Goal: Task Accomplishment & Management: Manage account settings

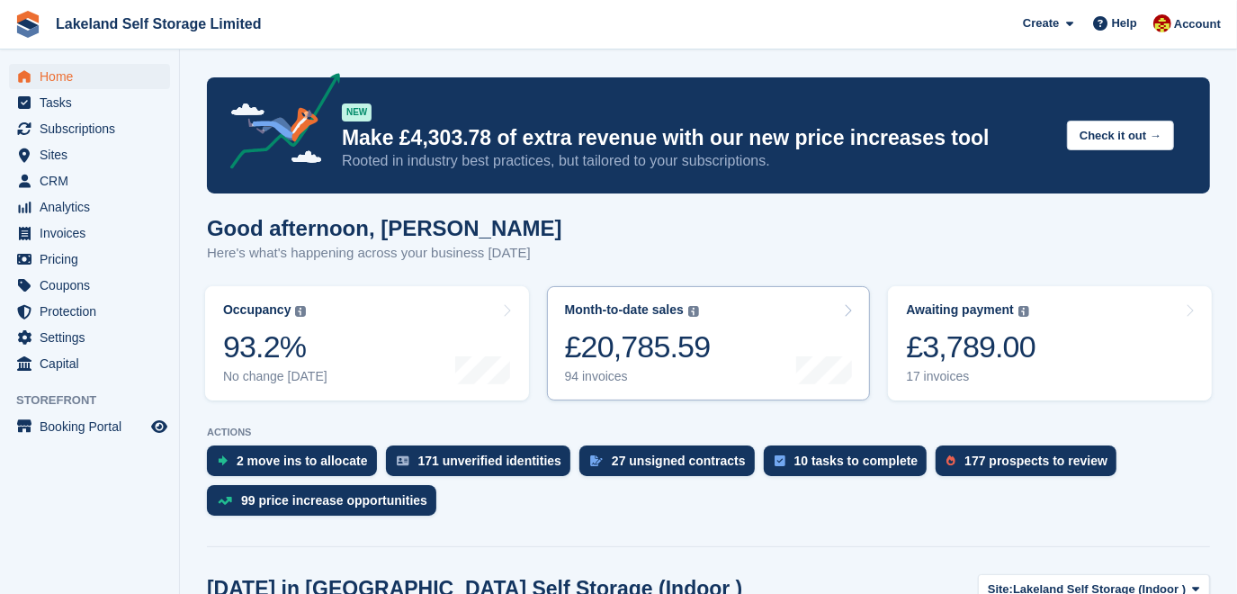
scroll to position [327, 0]
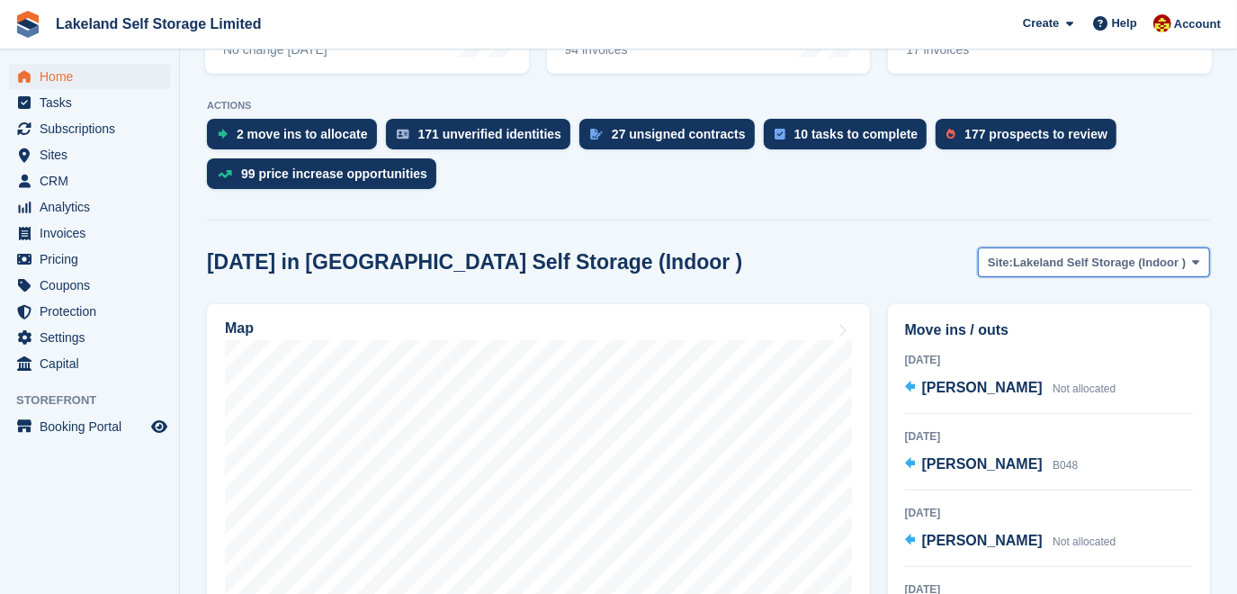
click at [1195, 259] on icon at bounding box center [1196, 262] width 7 height 12
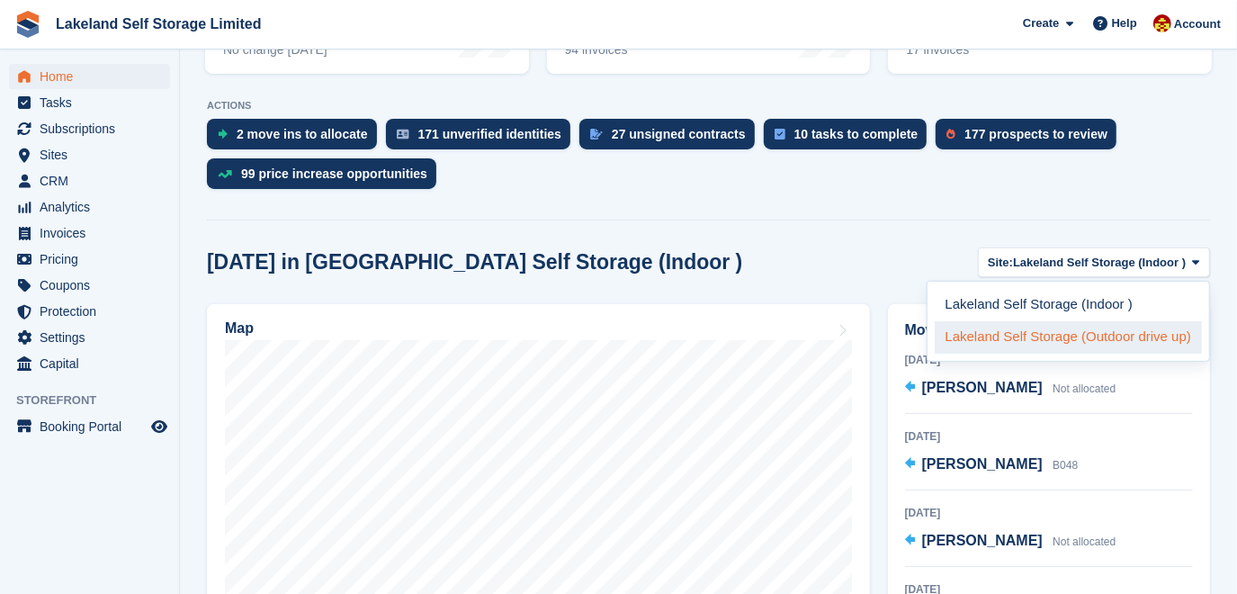
click at [1147, 330] on link "Lakeland Self Storage (Outdoor drive up)" at bounding box center [1069, 337] width 268 height 32
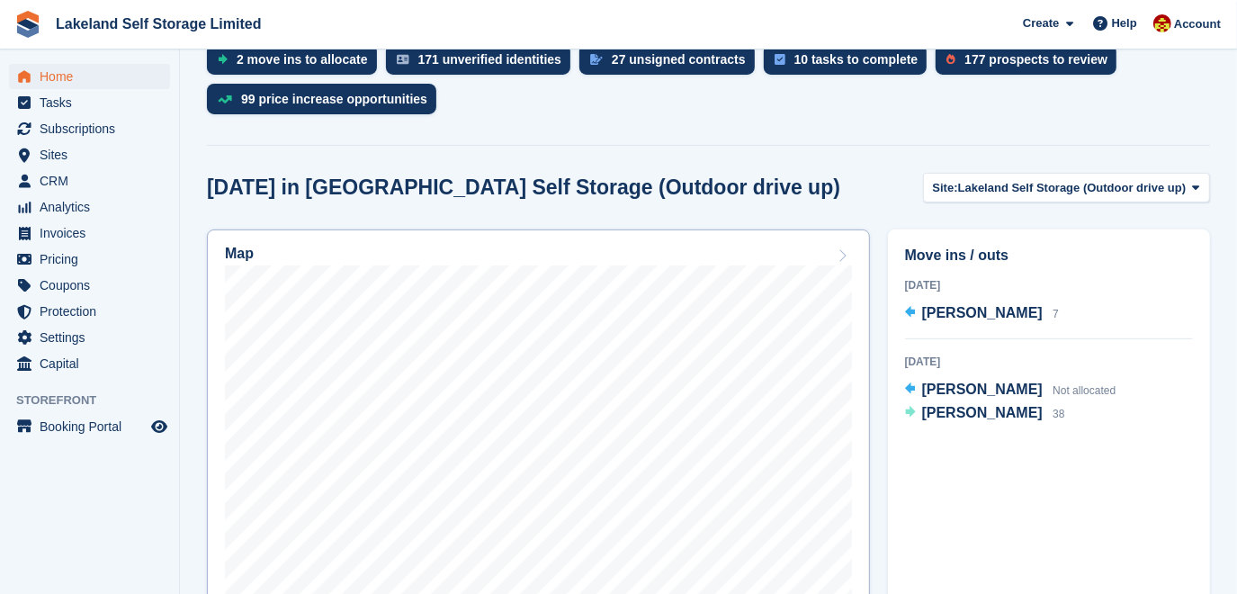
scroll to position [409, 0]
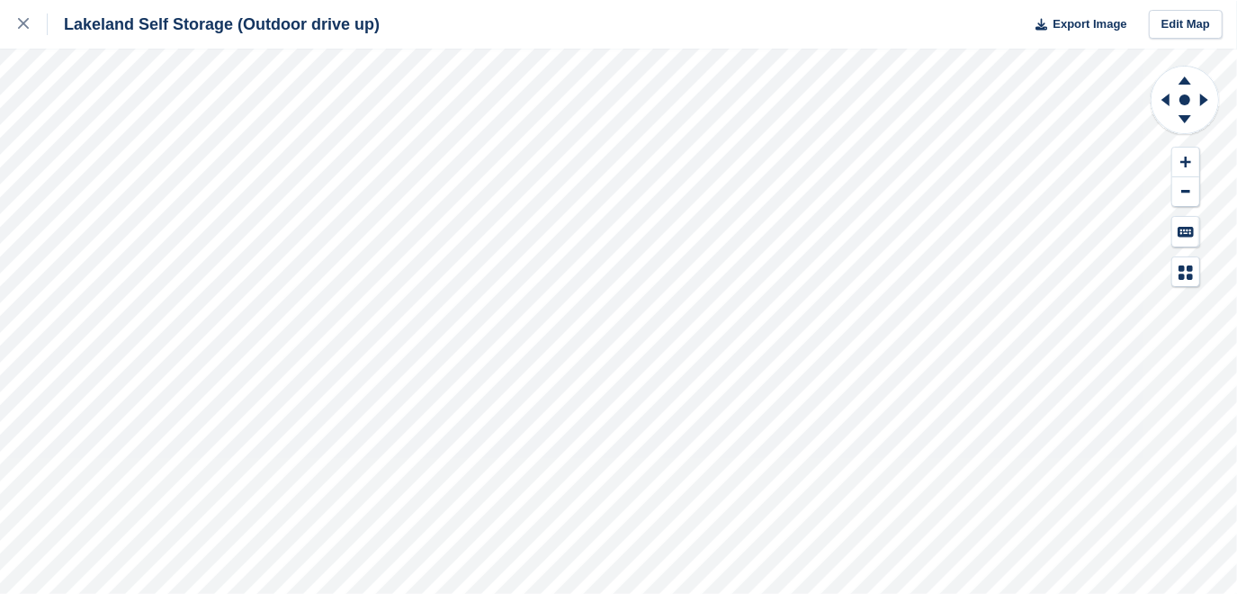
click at [758, 73] on div "Lakeland Self Storage (Outdoor drive up) Export Image Edit Map" at bounding box center [618, 297] width 1237 height 594
click at [1188, 115] on icon at bounding box center [1185, 119] width 13 height 8
click at [1188, 115] on g at bounding box center [1185, 122] width 47 height 22
drag, startPoint x: 1188, startPoint y: 115, endPoint x: 1182, endPoint y: 80, distance: 35.5
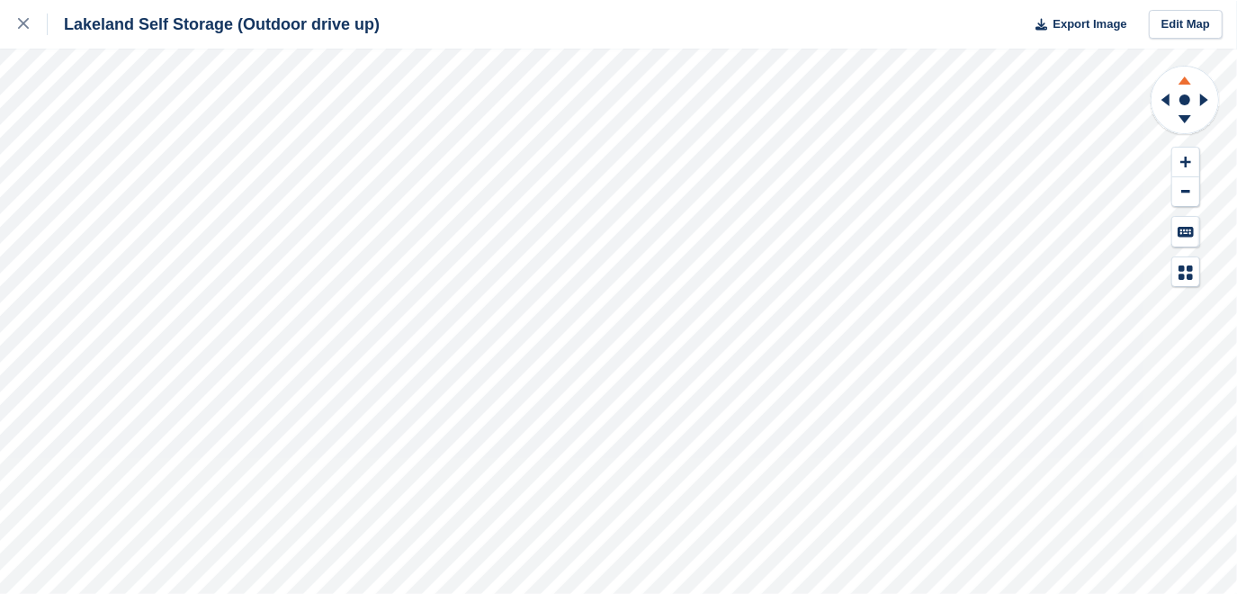
click at [1182, 80] on g at bounding box center [1185, 78] width 47 height 22
click at [1182, 80] on icon at bounding box center [1185, 80] width 13 height 8
drag, startPoint x: 1182, startPoint y: 80, endPoint x: 1185, endPoint y: 119, distance: 38.8
click at [1185, 119] on icon at bounding box center [1185, 119] width 13 height 8
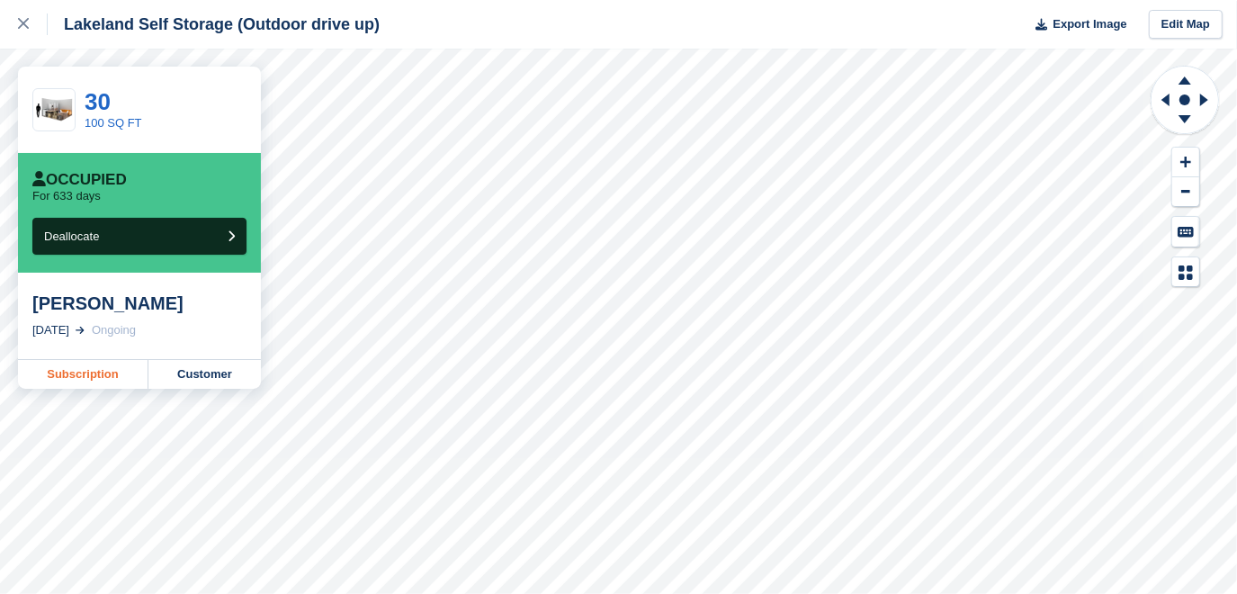
click at [95, 374] on link "Subscription" at bounding box center [83, 374] width 130 height 29
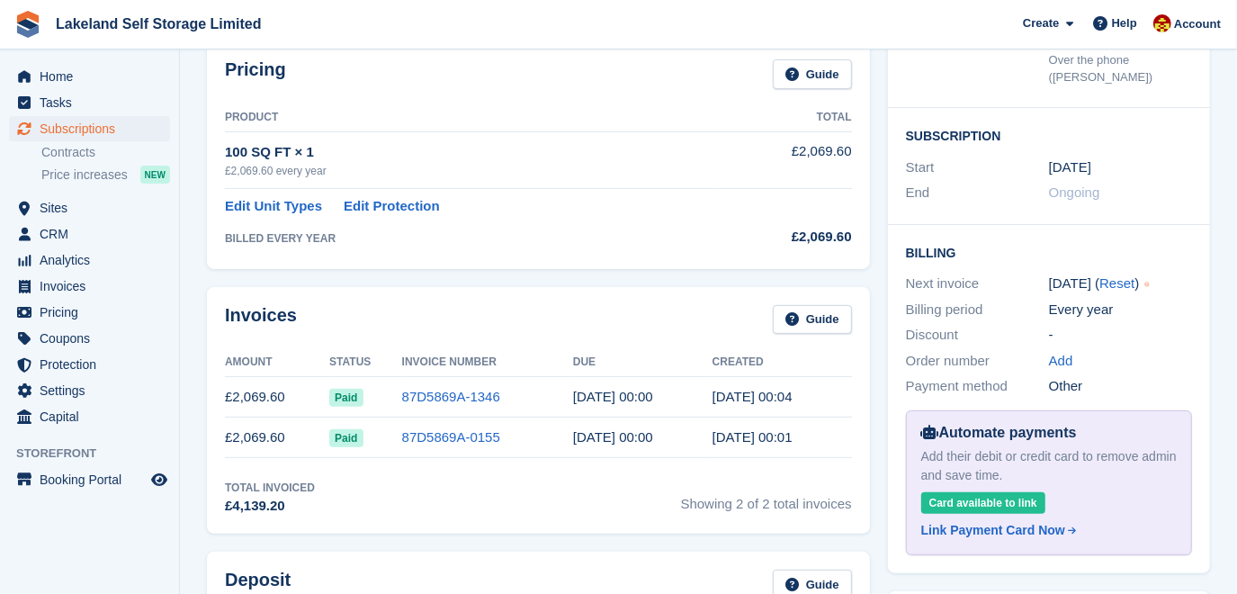
scroll to position [163, 0]
